Goal: Communication & Community: Answer question/provide support

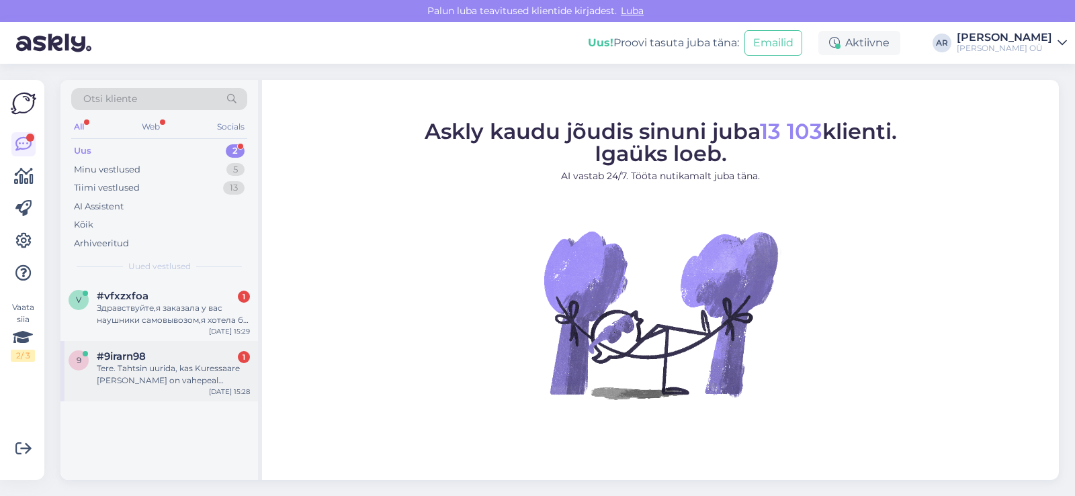
click at [224, 349] on div "9 #9irarn98 1 Tere. Tahtsin uurida, kas Kuressaare [PERSON_NAME] on vahepeal jõ…" at bounding box center [159, 371] width 198 height 60
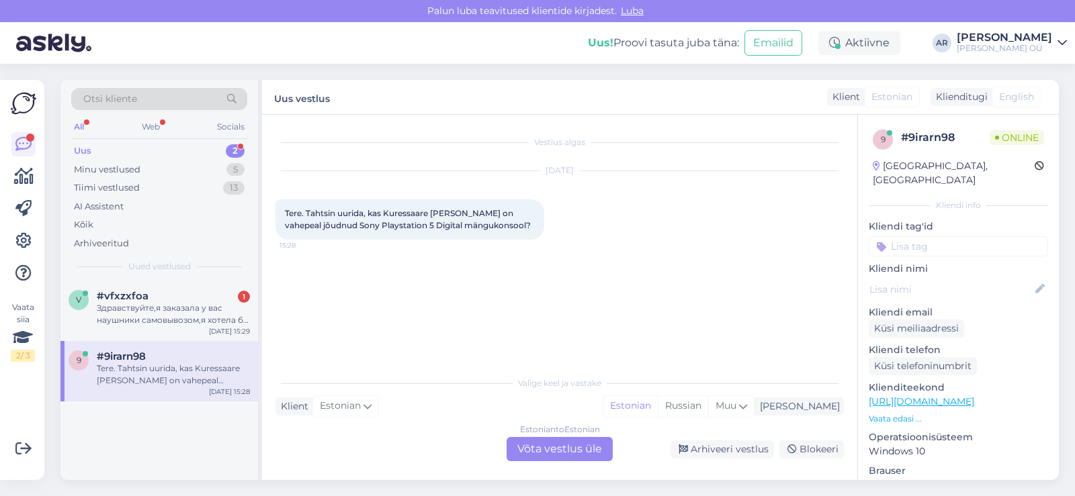
click at [539, 442] on div "Estonian to Estonian Võta vestlus üle" at bounding box center [560, 449] width 106 height 24
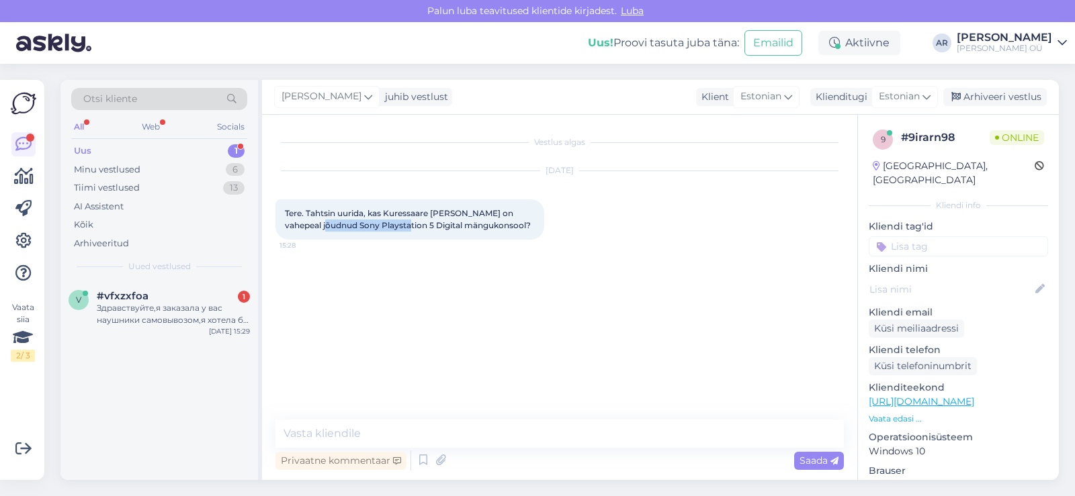
drag, startPoint x: 322, startPoint y: 222, endPoint x: 401, endPoint y: 226, distance: 79.4
click at [401, 226] on span "Tere. Tahtsin uurida, kas Kuressaare [PERSON_NAME] on vahepeal jõudnud Sony Pla…" at bounding box center [408, 219] width 246 height 22
copy span "Sony Playstation 5"
click at [902, 394] on div "Klienditeekond [URL][DOMAIN_NAME] Vaata edasi ..." at bounding box center [958, 403] width 179 height 44
click at [902, 395] on p "[URL][DOMAIN_NAME]" at bounding box center [958, 402] width 179 height 14
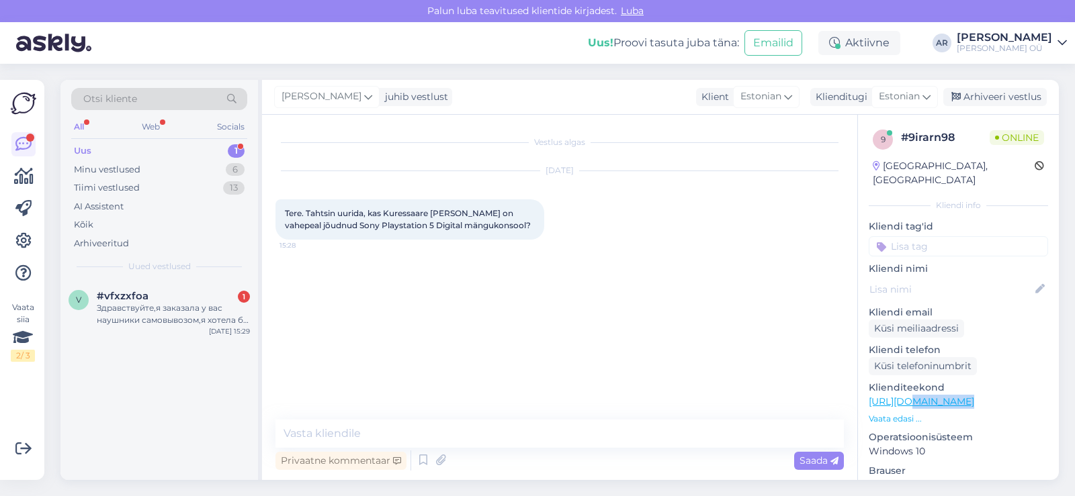
click at [900, 396] on link "[URL][DOMAIN_NAME]" at bounding box center [921, 402] width 105 height 12
click at [898, 413] on p "Vaata edasi ..." at bounding box center [958, 419] width 179 height 12
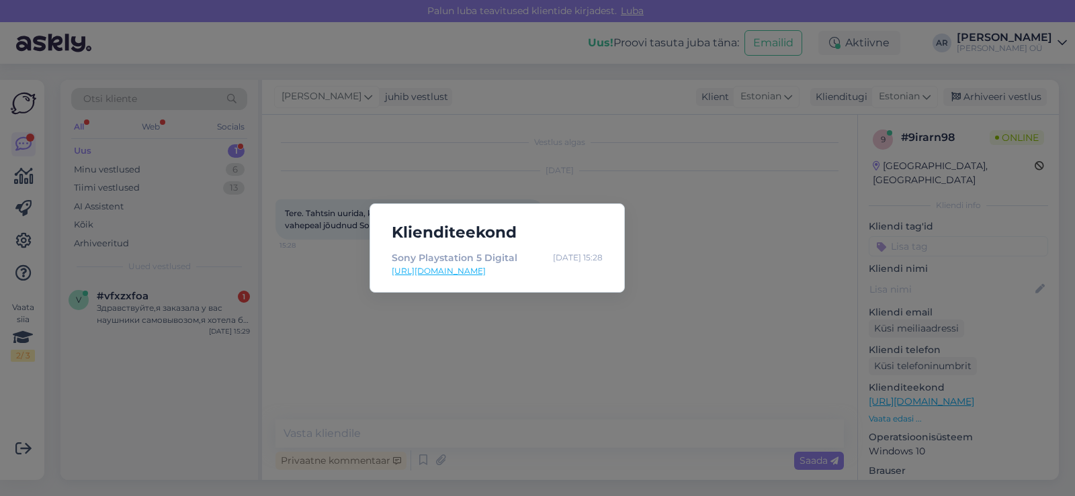
click at [617, 218] on div "Klienditeekond Sony Playstation 5 Digital [DATE] 15:28 [URL][DOMAIN_NAME]" at bounding box center [497, 248] width 255 height 89
click at [633, 224] on div "Klienditeekond Sony Playstation 5 Digital [DATE] 15:28 [URL][DOMAIN_NAME]" at bounding box center [537, 248] width 1075 height 496
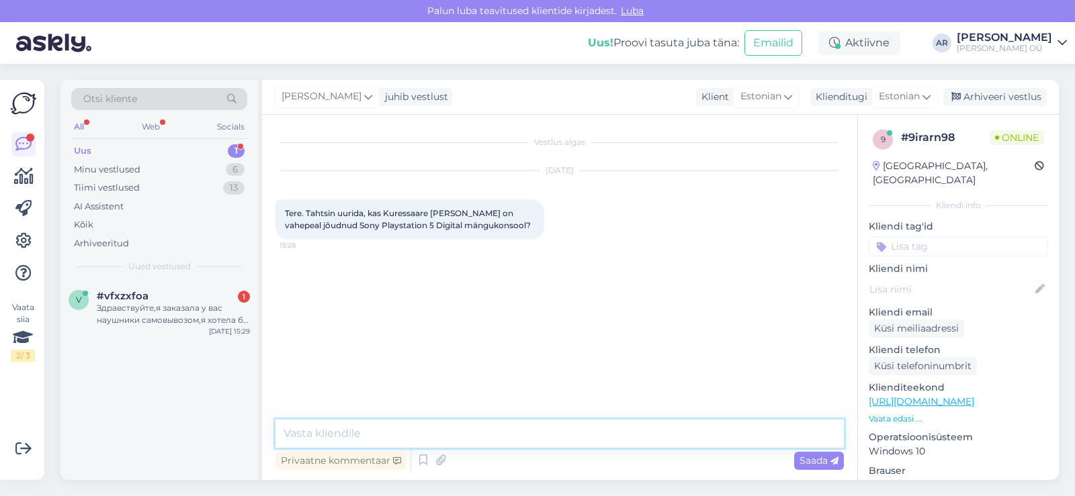
click at [364, 441] on textarea at bounding box center [559, 434] width 568 height 28
paste textarea "[URL][DOMAIN_NAME]"
type textarea "[URL][DOMAIN_NAME]"
click at [210, 324] on div "Здравствуйте,я заказала у вас наушники самовывозом,я хотела бы узнать не пришли…" at bounding box center [173, 314] width 153 height 24
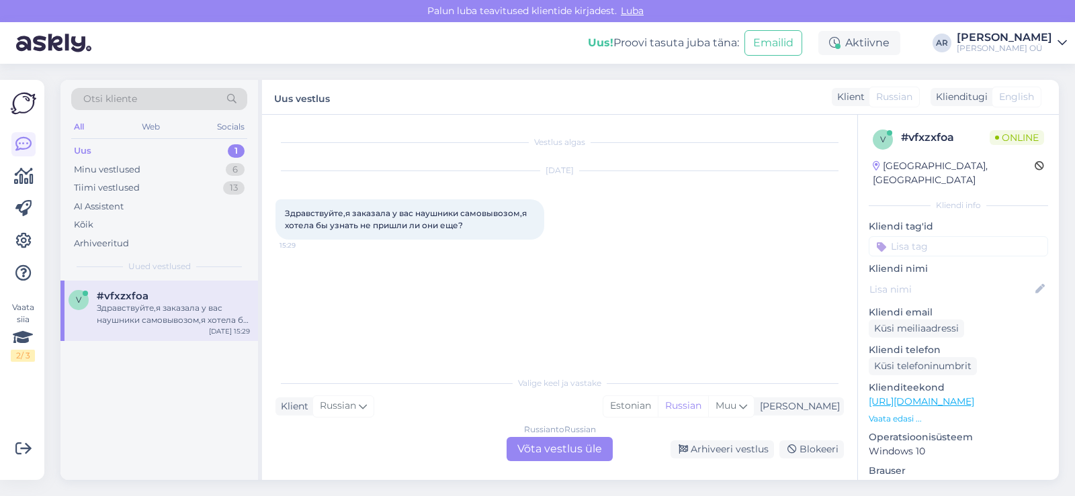
click at [550, 452] on div "Russian to Russian Võta vestlus üle" at bounding box center [560, 449] width 106 height 24
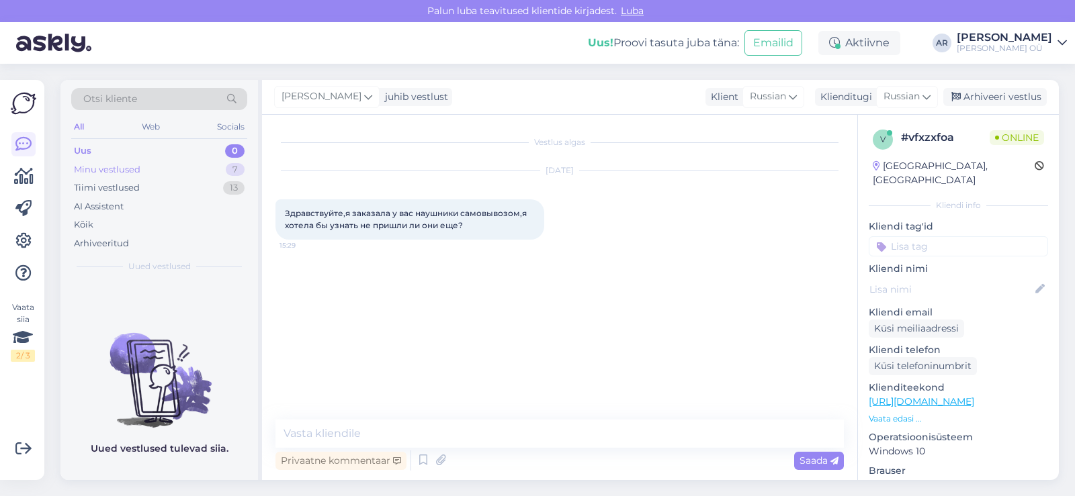
click at [181, 174] on div "Minu vestlused 7" at bounding box center [159, 170] width 176 height 19
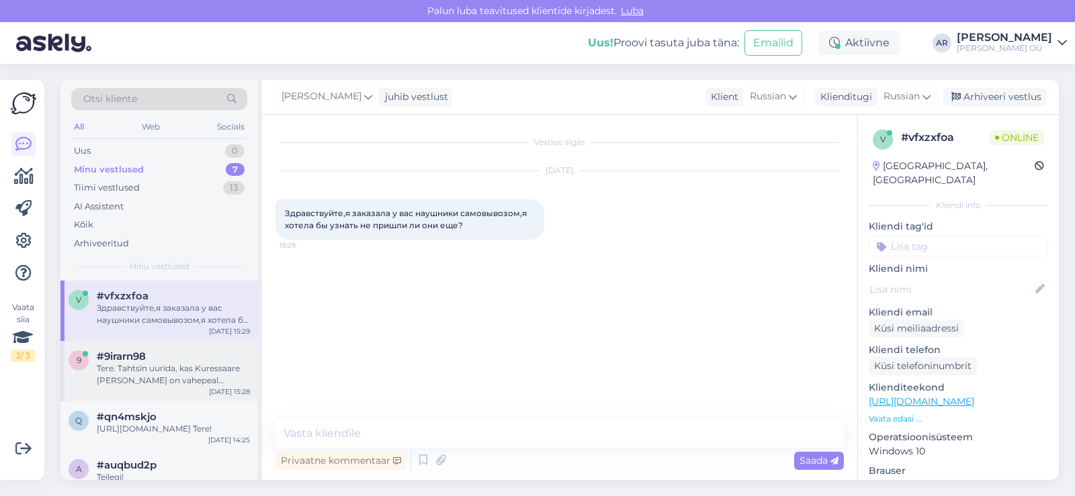
click at [185, 374] on div "Tere. Tahtsin uurida, kas Kuressaare [PERSON_NAME] on vahepeal jõudnud Sony Pla…" at bounding box center [173, 375] width 153 height 24
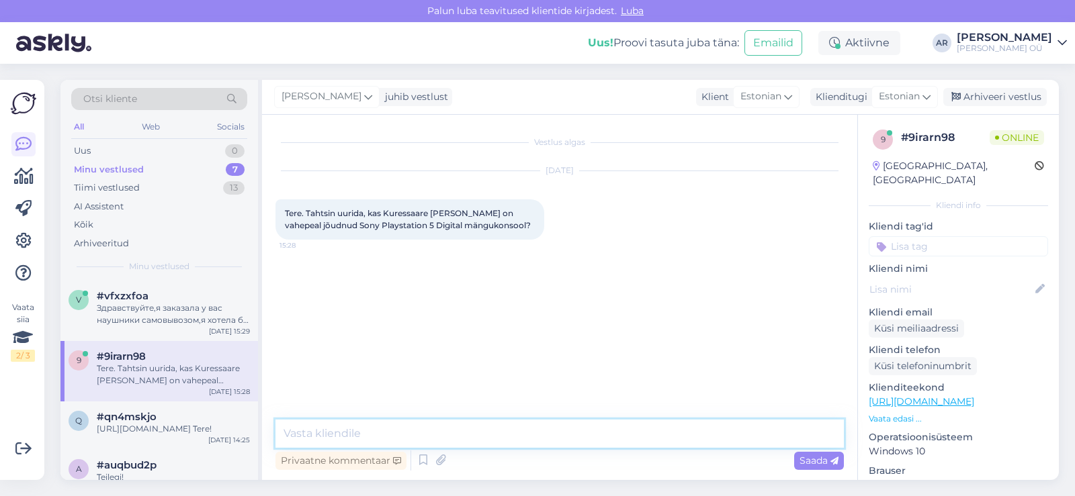
click at [424, 444] on textarea at bounding box center [559, 434] width 568 height 28
paste textarea "[URL][DOMAIN_NAME]"
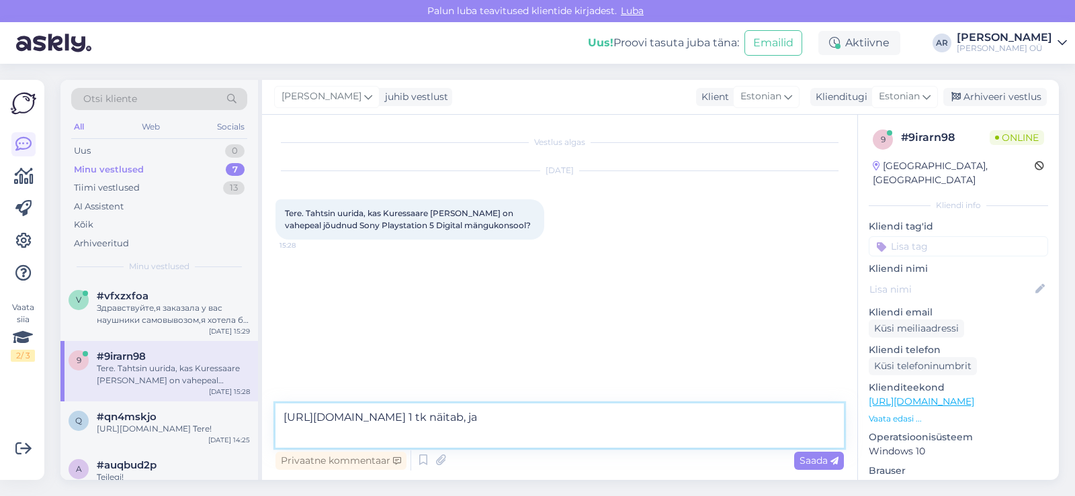
type textarea "[URL][DOMAIN_NAME] 1 tk näitab, jah"
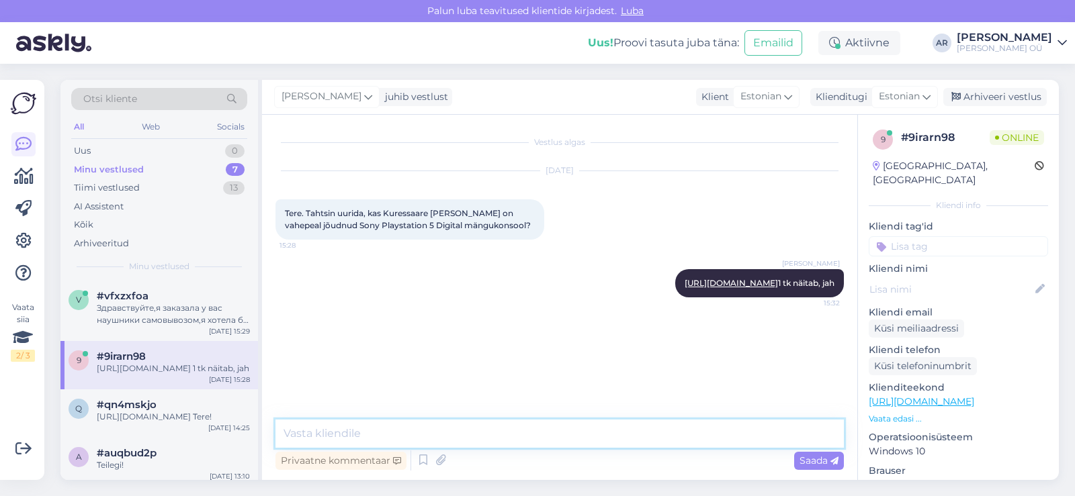
click at [329, 429] on textarea at bounding box center [559, 434] width 568 height 28
type textarea "Tere!"
click at [185, 323] on div "Здравствуйте,я заказала у вас наушники самовывозом,я хотела бы узнать не пришли…" at bounding box center [173, 314] width 153 height 24
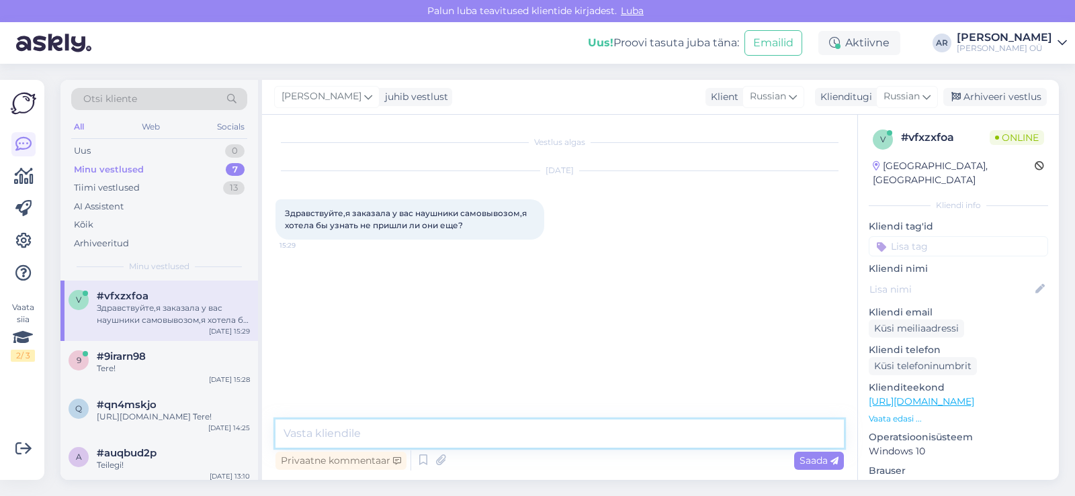
click at [356, 428] on textarea at bounding box center [559, 434] width 568 height 28
type textarea "<"
click at [356, 428] on textarea "<" at bounding box center [559, 434] width 568 height 28
type textarea "Х"
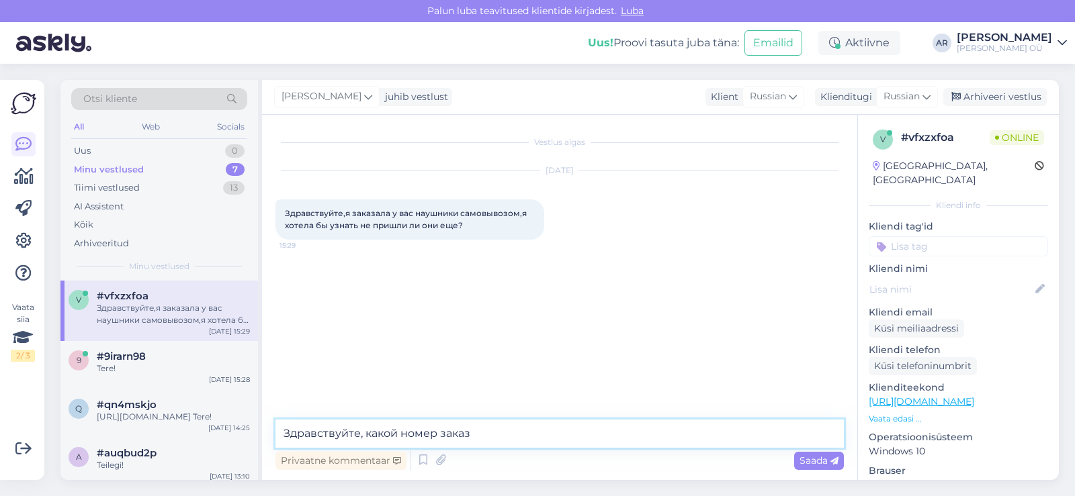
type textarea "Здравствуйте, какой номер заказа"
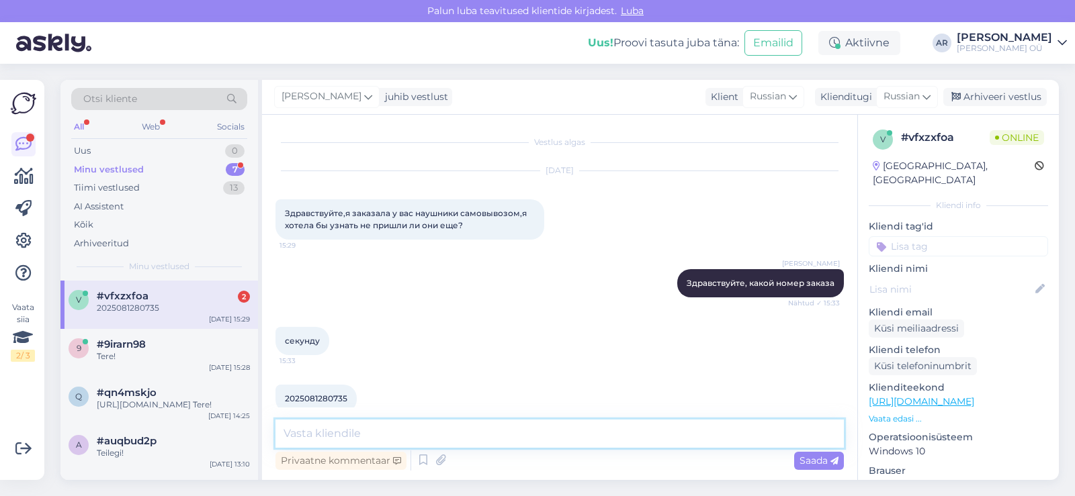
scroll to position [20, 0]
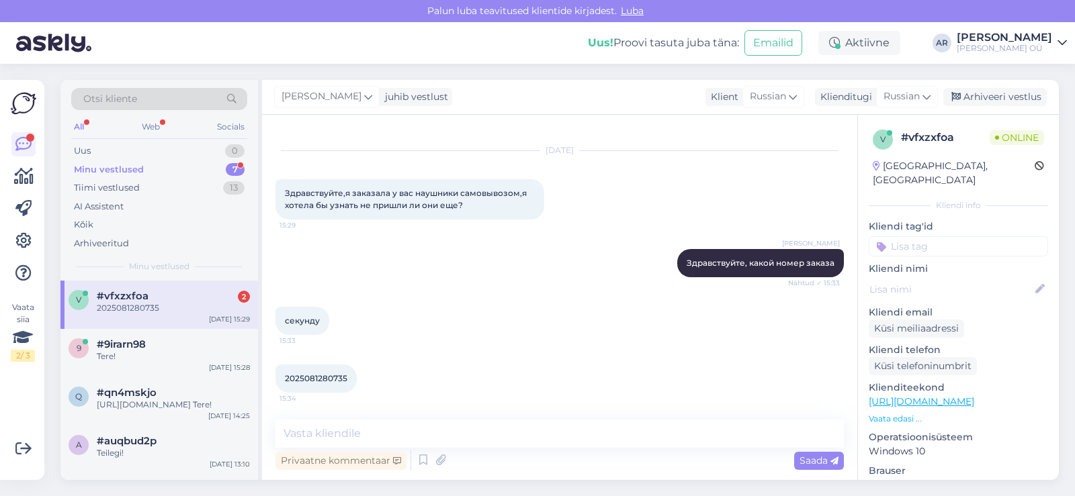
click at [325, 379] on span "2025081280735" at bounding box center [316, 379] width 62 height 10
copy div "2025081280735 15:34"
click at [431, 442] on textarea at bounding box center [559, 434] width 568 height 28
type textarea "Проверяю"
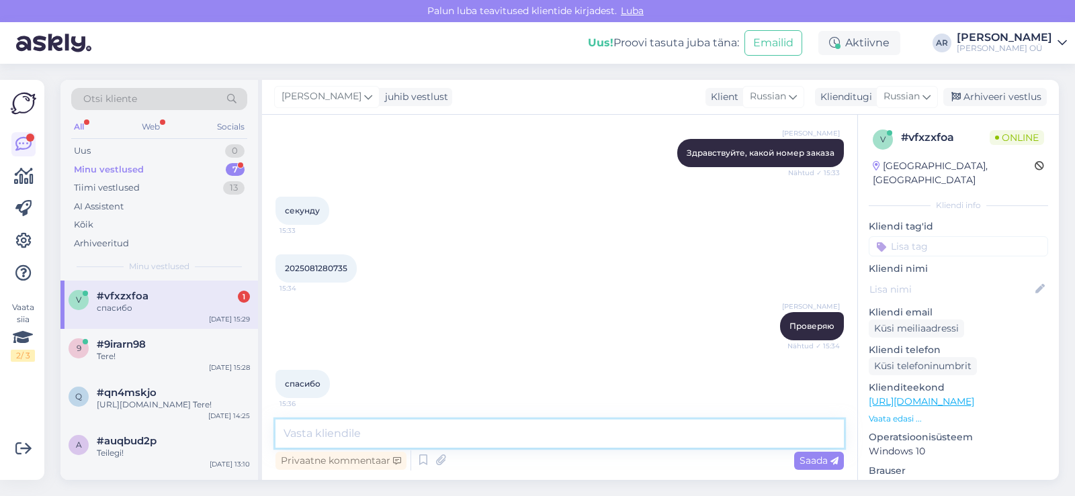
scroll to position [136, 0]
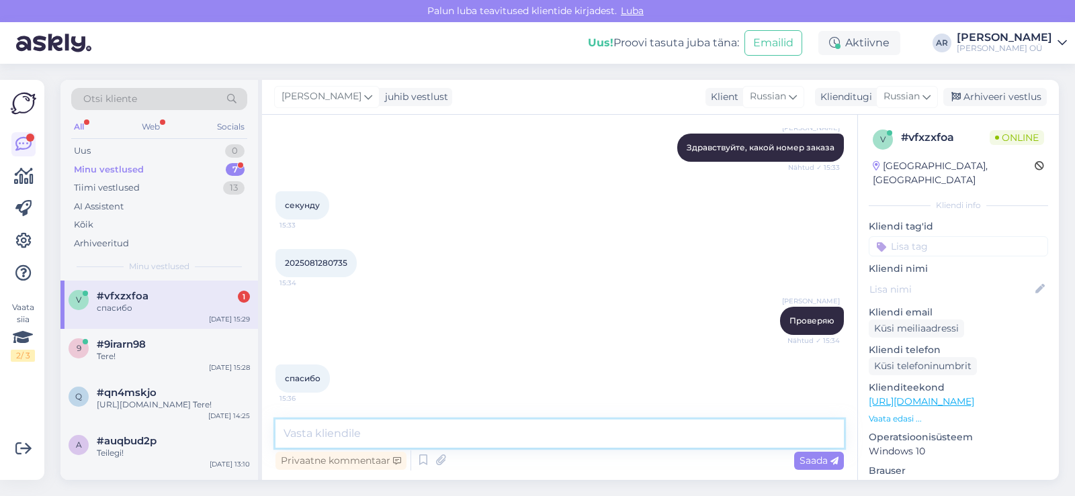
click at [502, 423] on textarea at bounding box center [559, 434] width 568 height 28
type textarea "к"
type textarea "еще не пришли, должны прийти до среды"
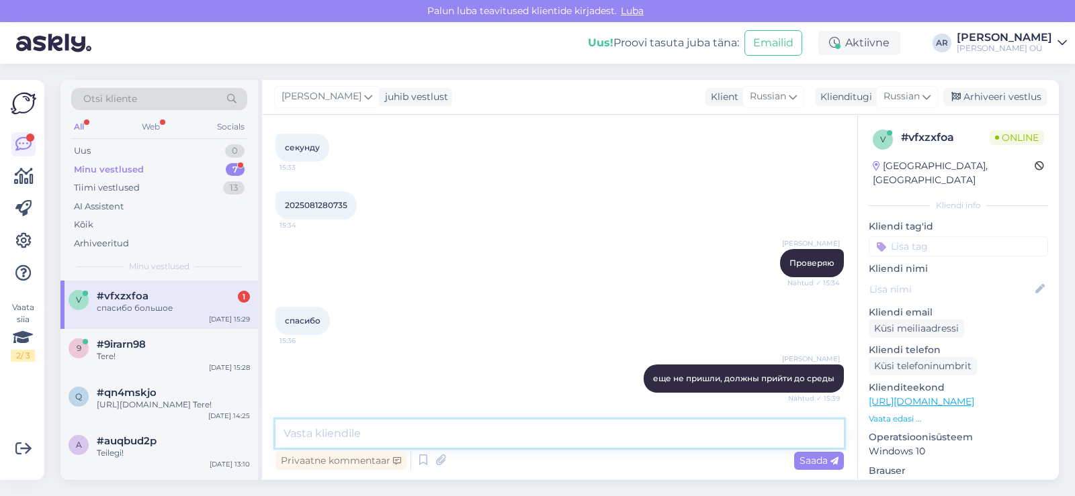
scroll to position [251, 0]
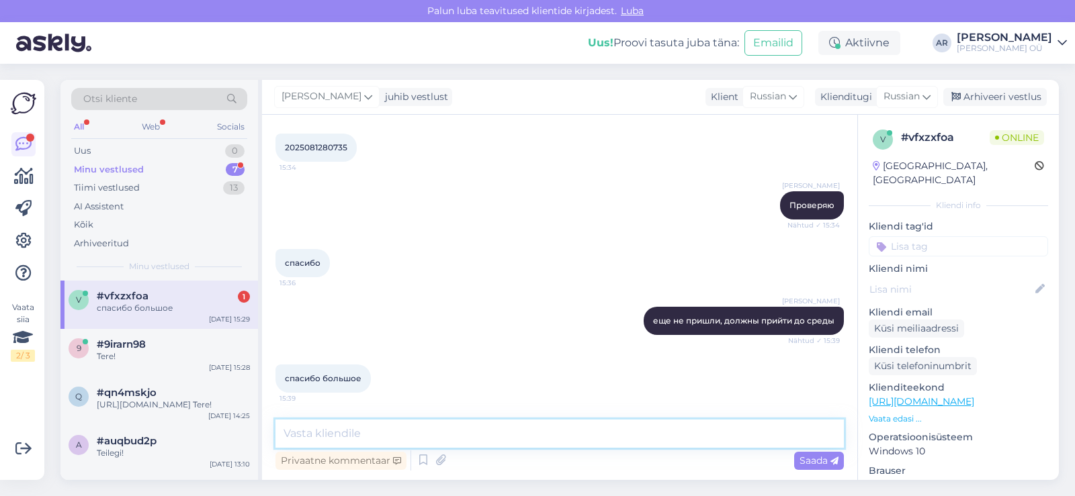
type textarea "G"
type textarea "Пожалуйста!"
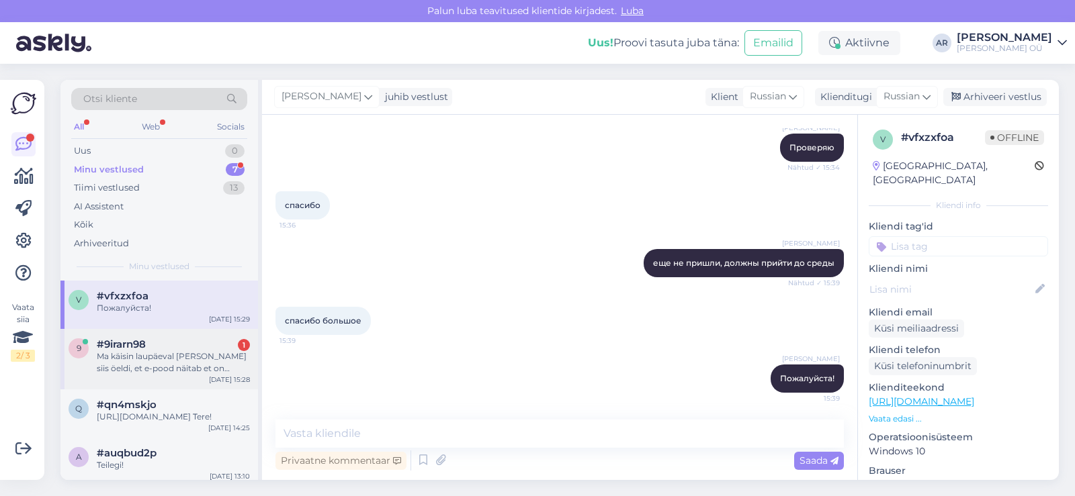
click at [202, 352] on div "Ma käisin laupäeval [PERSON_NAME] siis öeldi, et e-pood näitab et on kohal, aga…" at bounding box center [173, 363] width 153 height 24
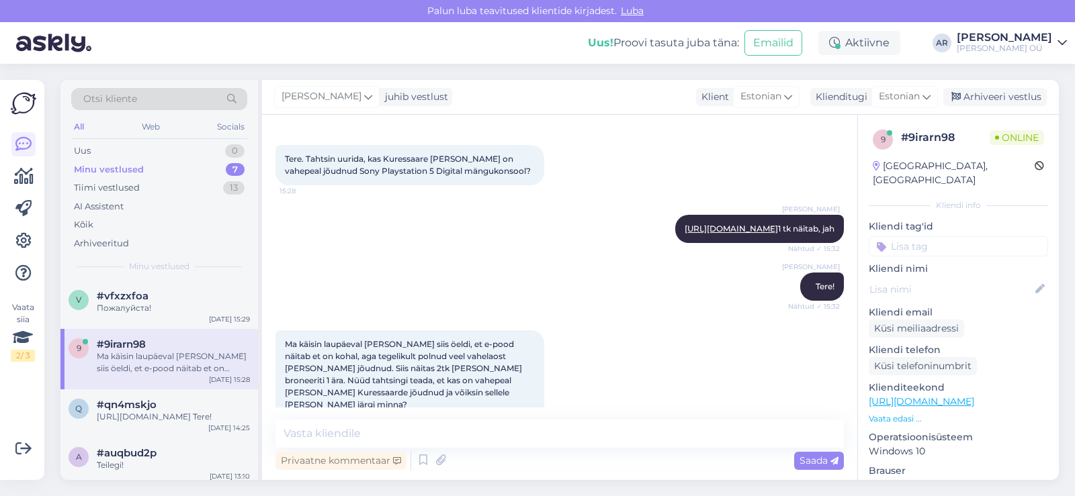
scroll to position [81, 0]
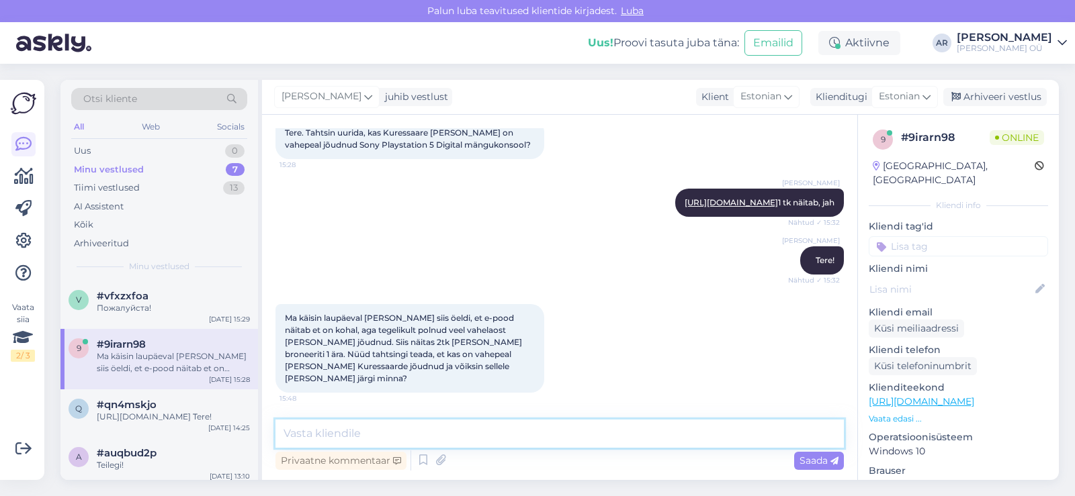
click at [380, 439] on textarea at bounding box center [559, 434] width 568 height 28
click at [386, 444] on textarea at bounding box center [559, 434] width 568 height 28
click at [456, 437] on textarea at bounding box center [559, 434] width 568 height 28
paste textarea "Saaremaa ONOFF Auriga keskus [GEOGRAPHIC_DATA]. [STREET_ADDRESS] Kontaktid 455 …"
type textarea "Saaremaa ONOFF Auriga keskus [GEOGRAPHIC_DATA]. [STREET_ADDRESS] Kontaktid 455 …"
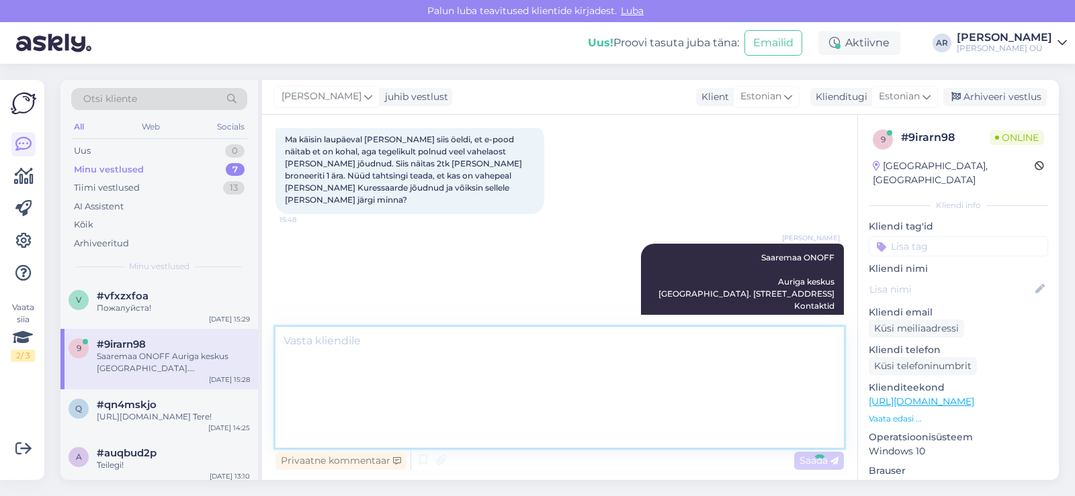
scroll to position [0, 0]
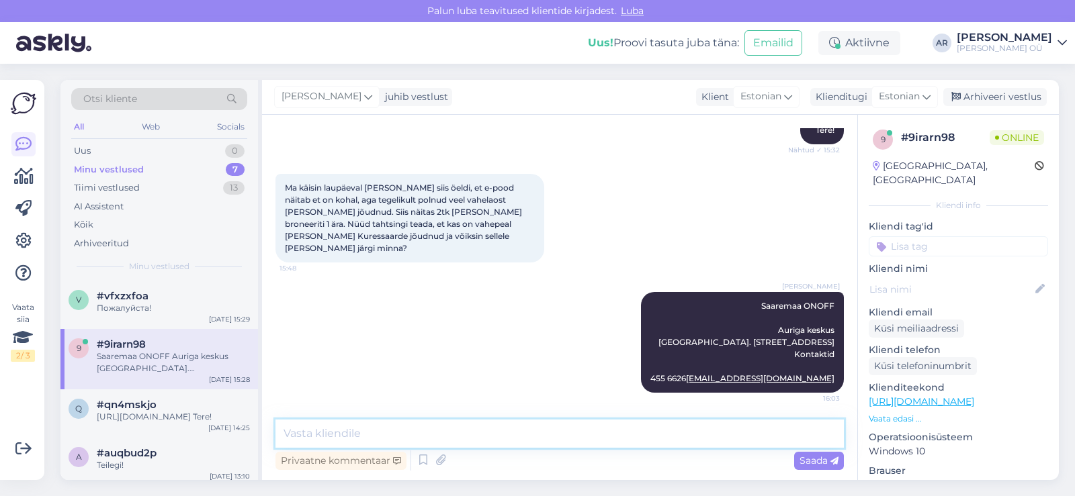
click at [493, 432] on textarea at bounding box center [559, 434] width 568 height 28
type textarea "Ь"
type textarea "Meil sellist infot ei ole näha, võtke palun kauplusega ühendust"
